Goal: Navigation & Orientation: Understand site structure

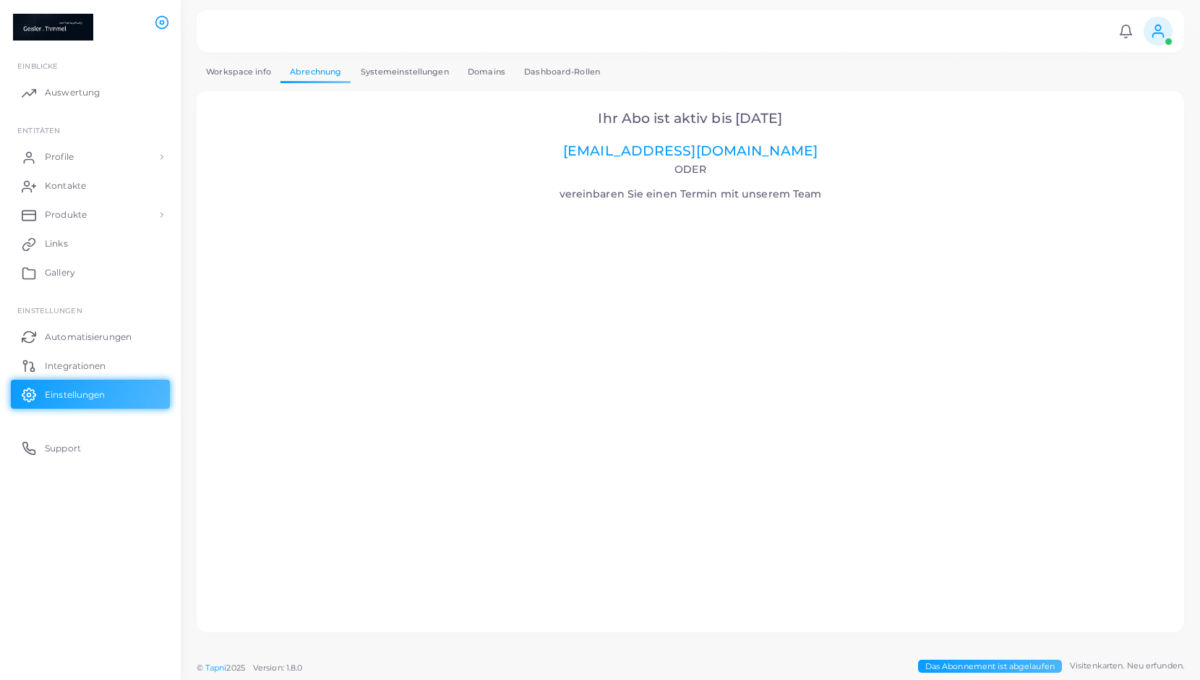
click at [419, 77] on link "Systemeinstellungen" at bounding box center [404, 71] width 107 height 21
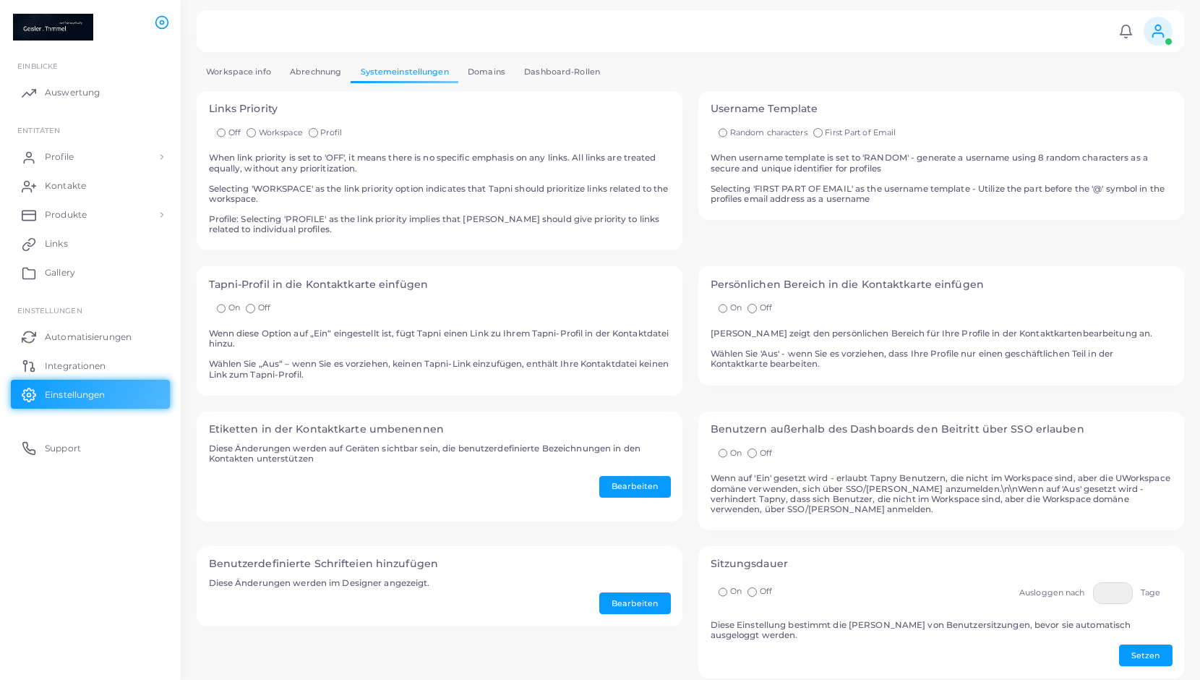
click at [309, 76] on link "Abrechnung" at bounding box center [316, 71] width 70 height 21
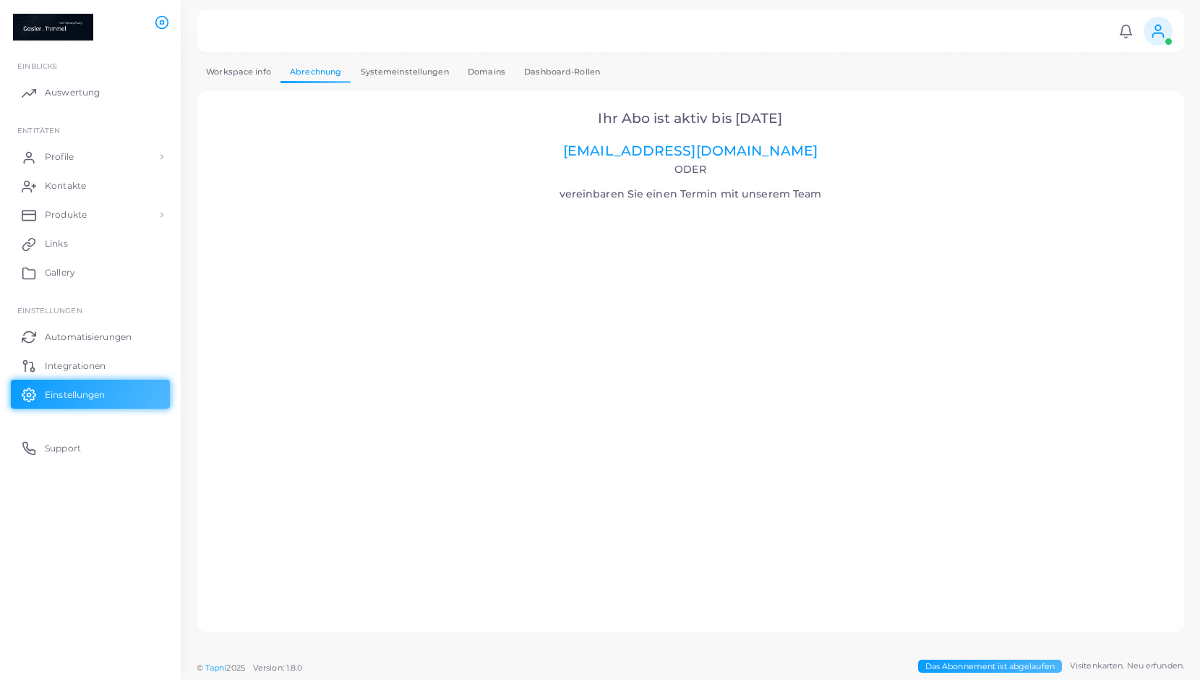
click at [1129, 35] on icon at bounding box center [1126, 31] width 15 height 15
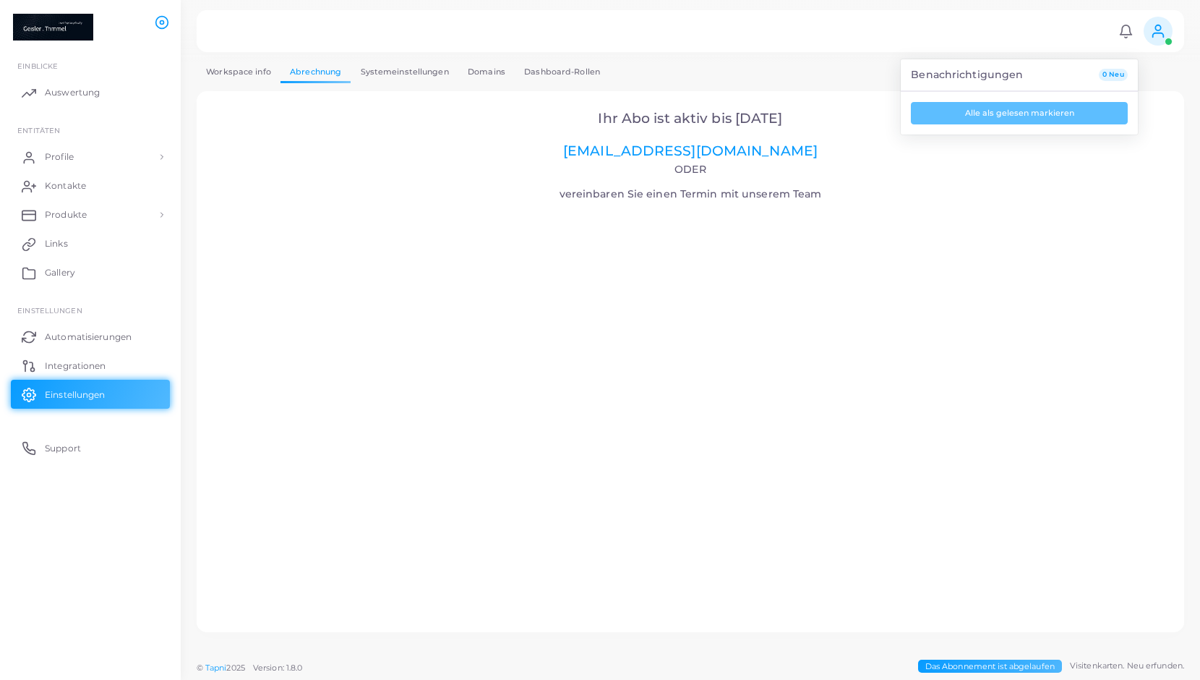
click at [1098, 31] on div "Benachrichtigungen 0 Neu Alle als gelesen markieren [PERSON_NAME] & [PERSON_NAM…" at bounding box center [691, 31] width 988 height 42
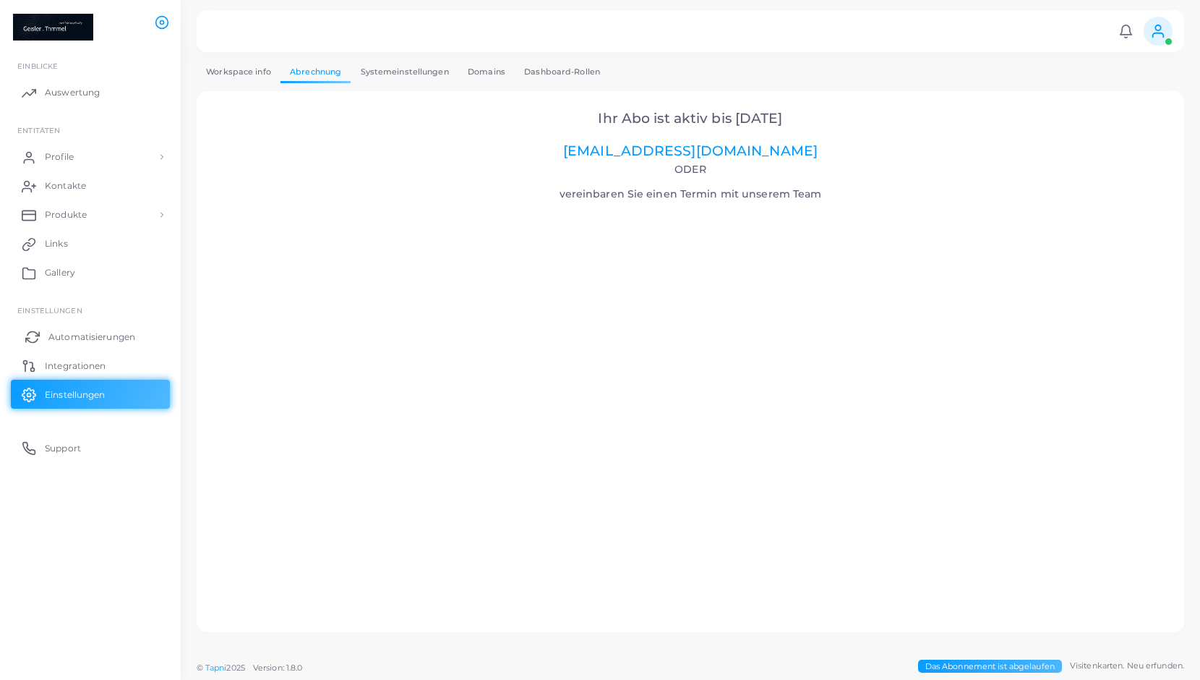
click at [82, 342] on span "Automatisierungen" at bounding box center [91, 336] width 87 height 13
click at [161, 23] on circle at bounding box center [163, 23] width 4 height 4
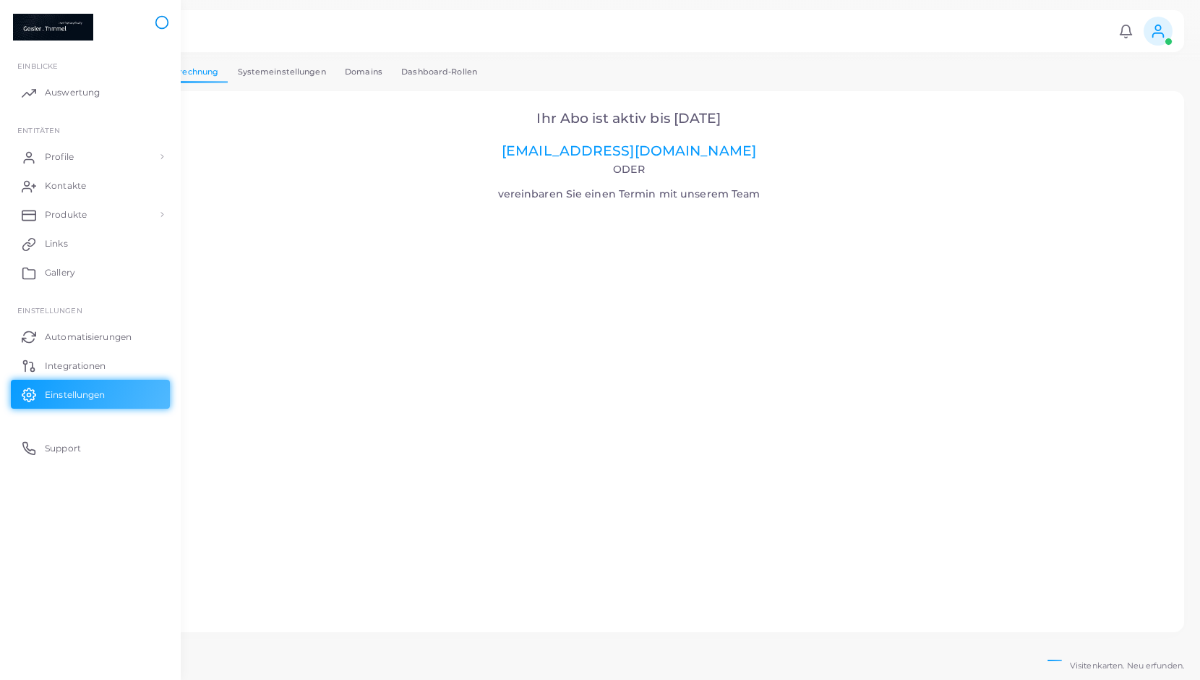
click at [161, 23] on icon at bounding box center [162, 22] width 14 height 14
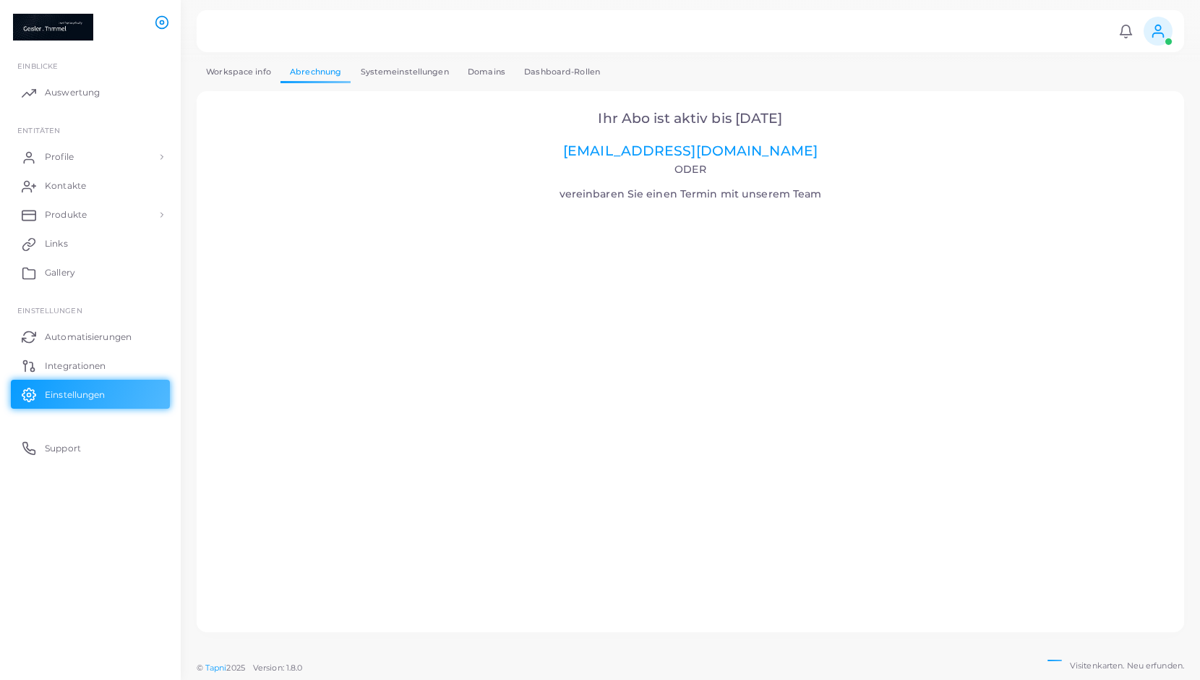
click at [223, 72] on link "Workspace info" at bounding box center [239, 71] width 84 height 21
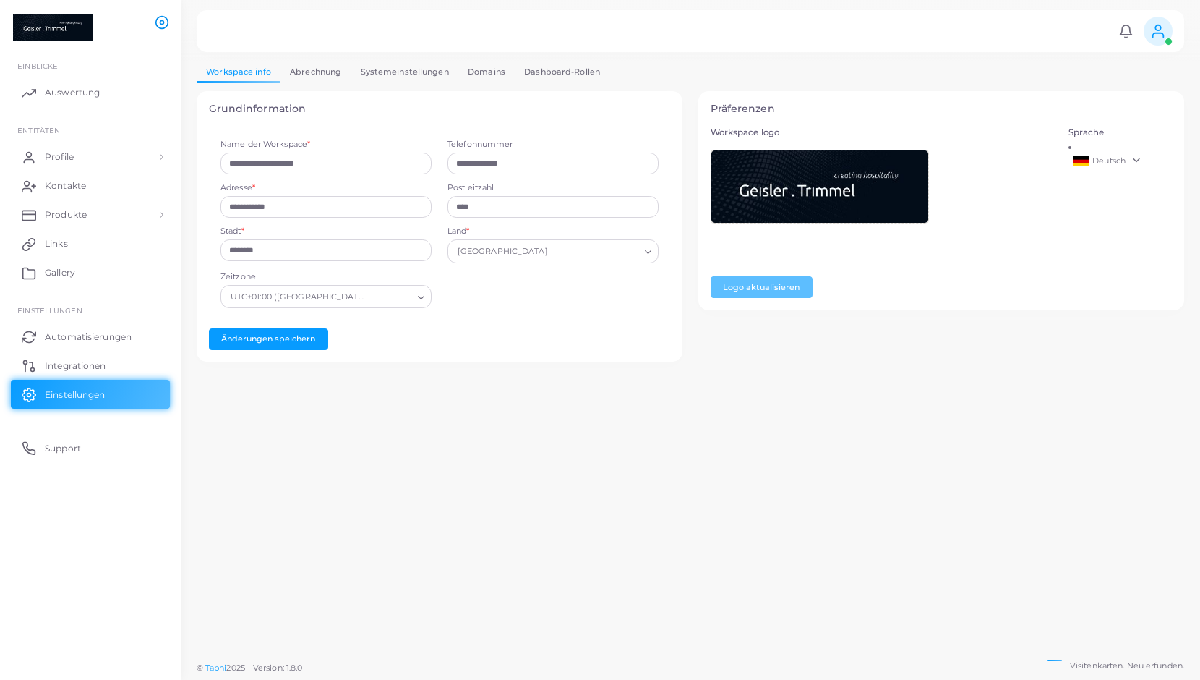
click at [333, 69] on link "Abrechnung" at bounding box center [316, 71] width 70 height 21
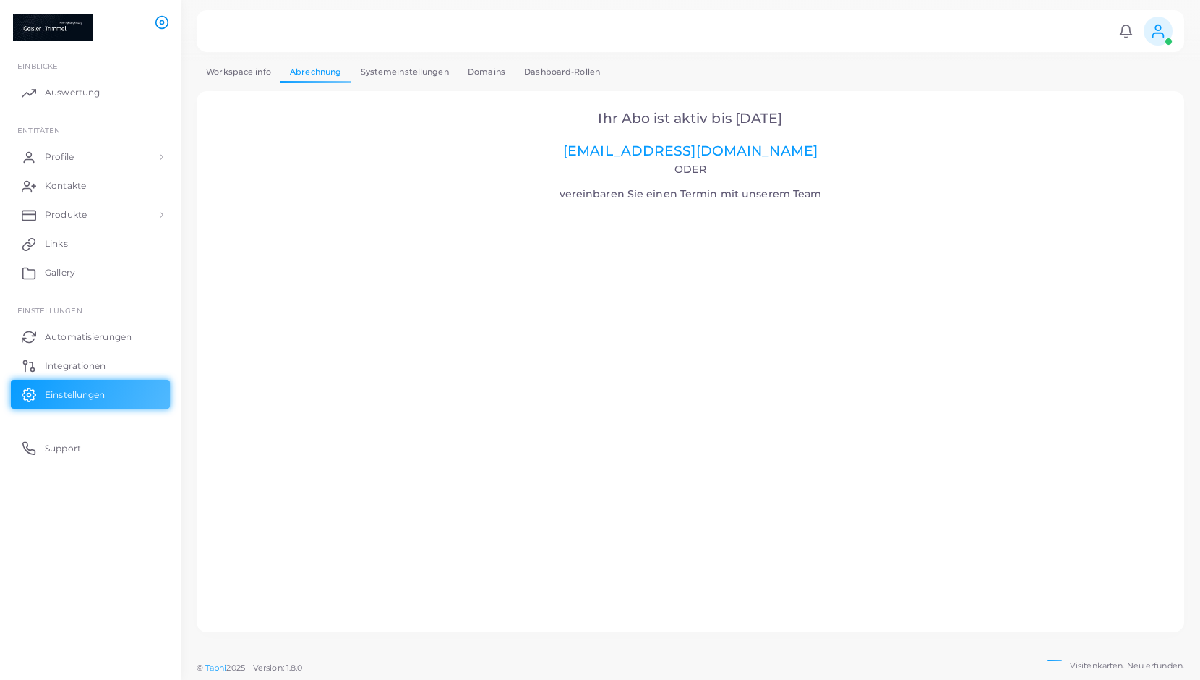
click at [423, 63] on link "Systemeinstellungen" at bounding box center [404, 71] width 107 height 21
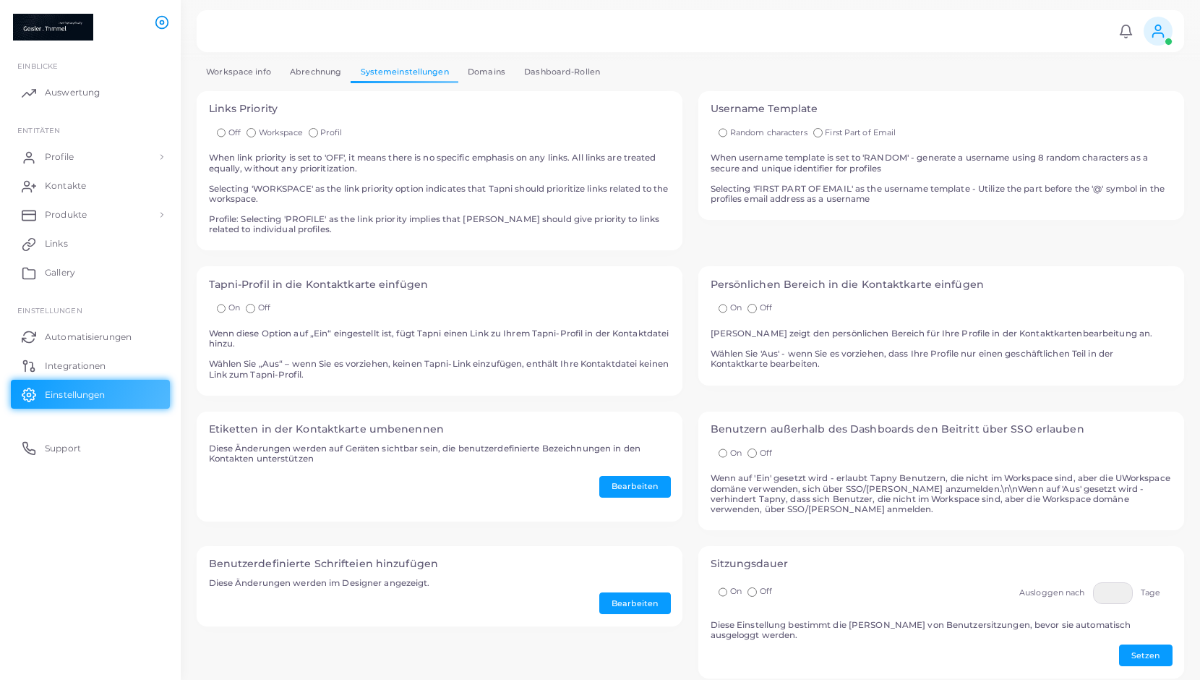
click at [487, 72] on link "Domains" at bounding box center [486, 71] width 56 height 21
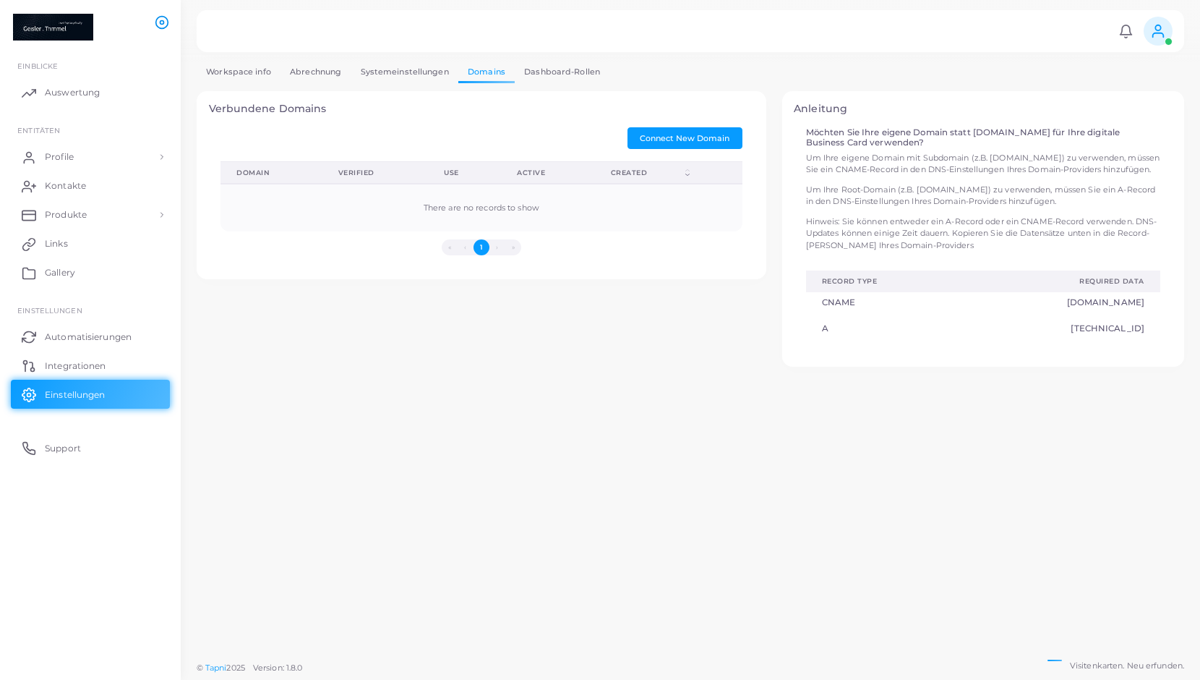
click at [542, 67] on link "Dashboard-Rollen" at bounding box center [562, 71] width 95 height 21
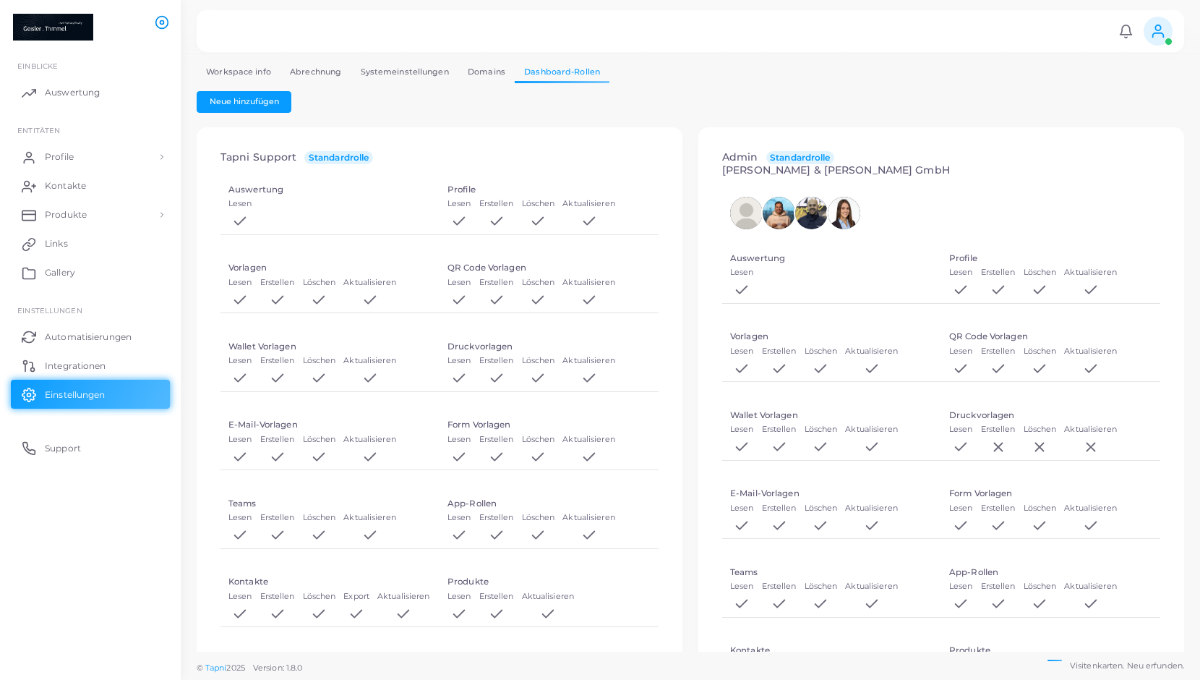
click at [253, 68] on link "Workspace info" at bounding box center [239, 71] width 84 height 21
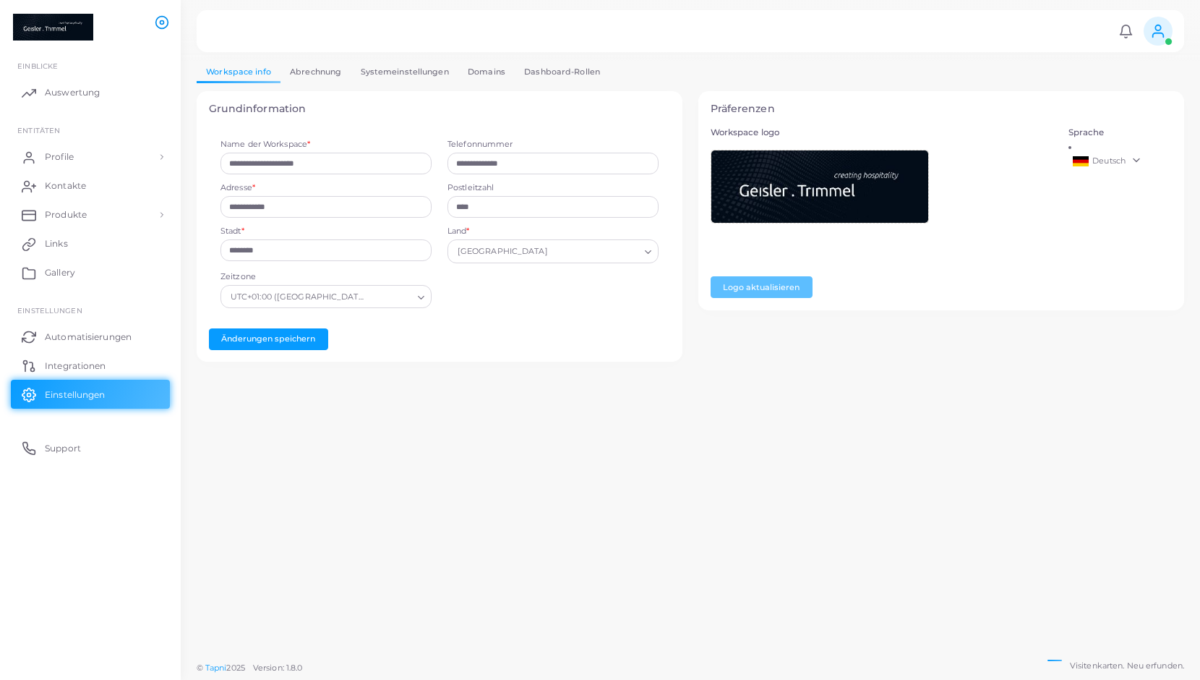
click at [317, 74] on link "Abrechnung" at bounding box center [316, 71] width 70 height 21
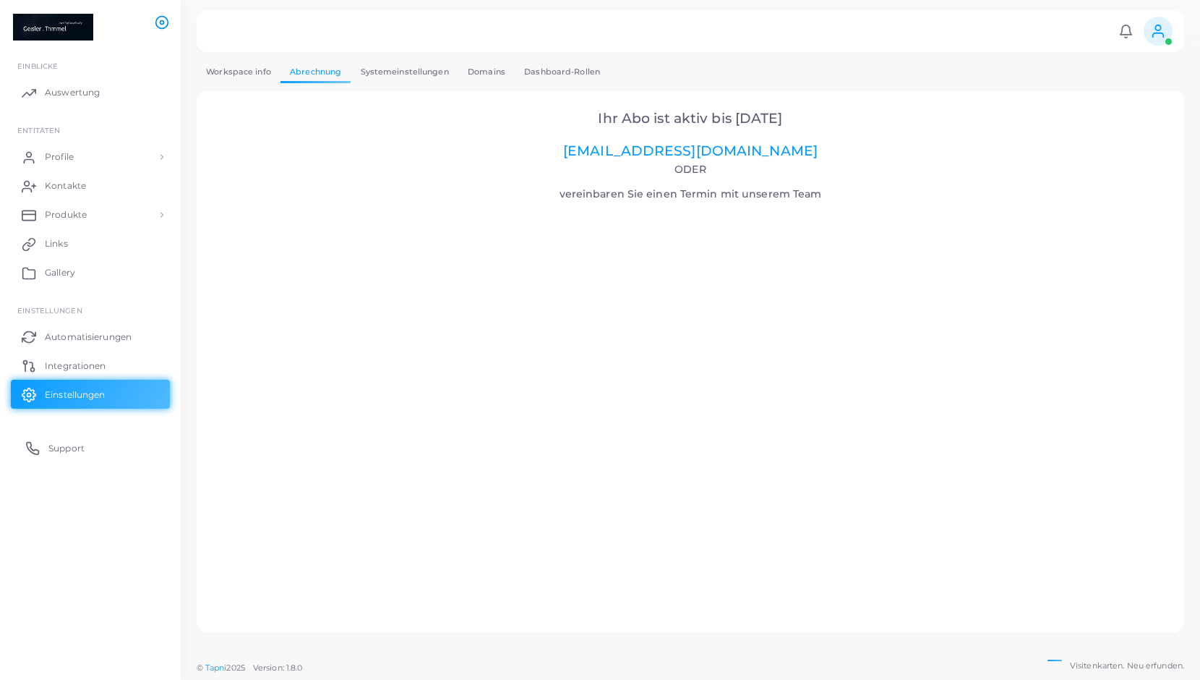
click at [54, 452] on span "Support" at bounding box center [66, 448] width 36 height 13
click at [94, 353] on link "Integrationen" at bounding box center [90, 365] width 159 height 29
click at [56, 442] on span "Support" at bounding box center [66, 448] width 36 height 13
click at [72, 445] on span "Support" at bounding box center [66, 448] width 36 height 13
click at [64, 243] on span "Links" at bounding box center [59, 243] width 23 height 13
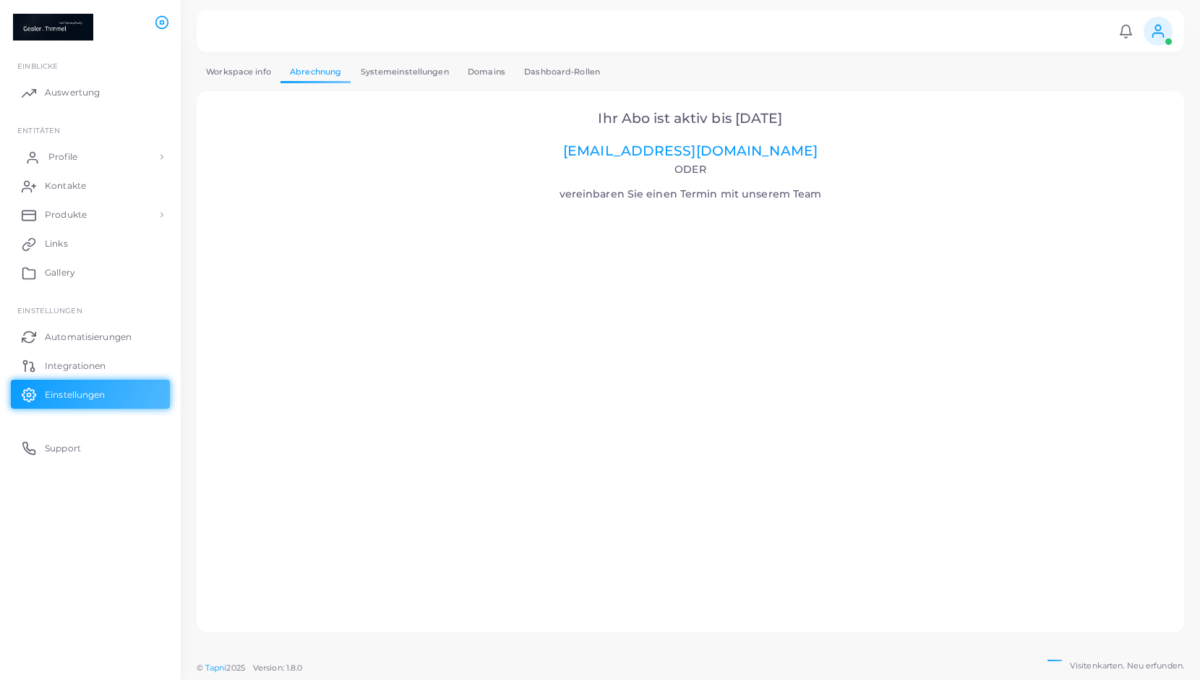
click at [80, 154] on link "Profile" at bounding box center [90, 156] width 159 height 29
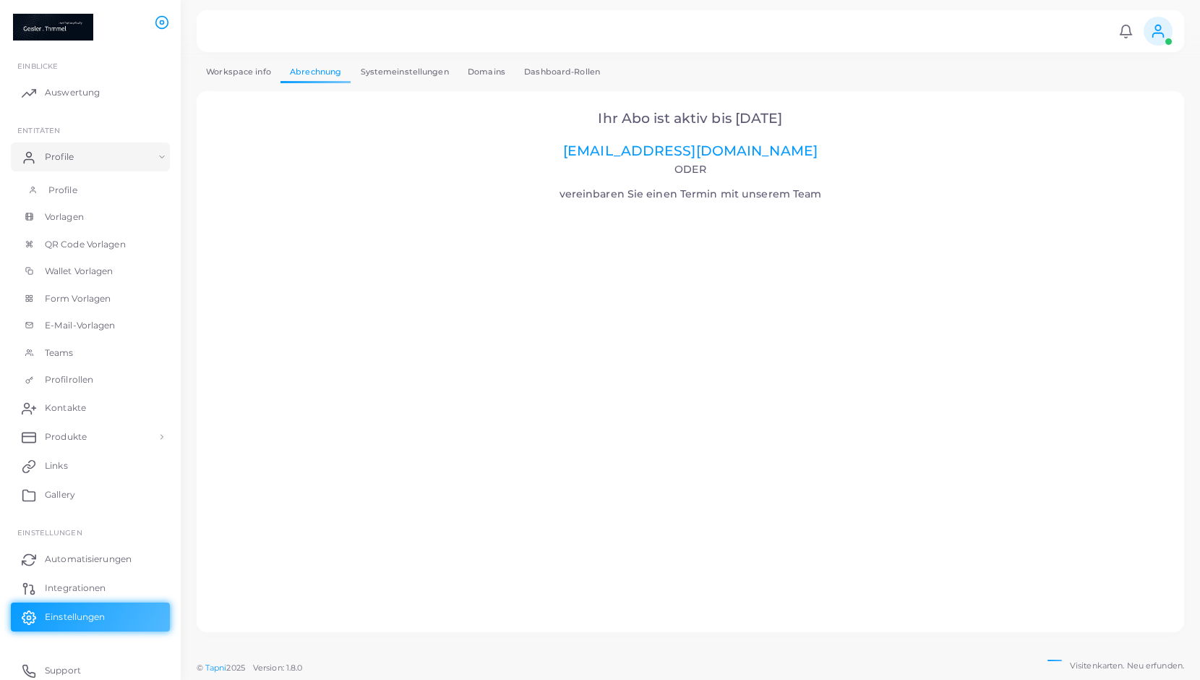
click at [70, 189] on span "Profile" at bounding box center [62, 190] width 29 height 13
click at [68, 99] on link "Auswertung" at bounding box center [90, 92] width 159 height 29
click at [47, 665] on link "Support" at bounding box center [90, 666] width 159 height 29
click at [1161, 24] on icon at bounding box center [1158, 31] width 16 height 16
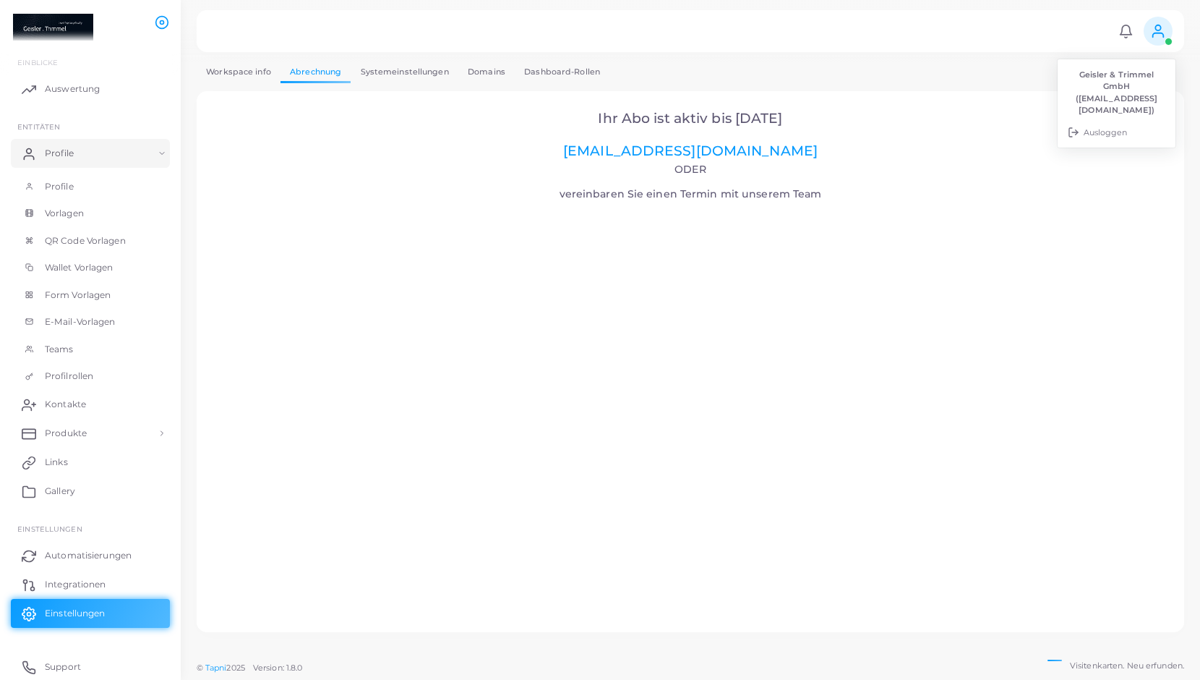
click at [1151, 34] on icon at bounding box center [1158, 31] width 16 height 16
